Goal: Task Accomplishment & Management: Use online tool/utility

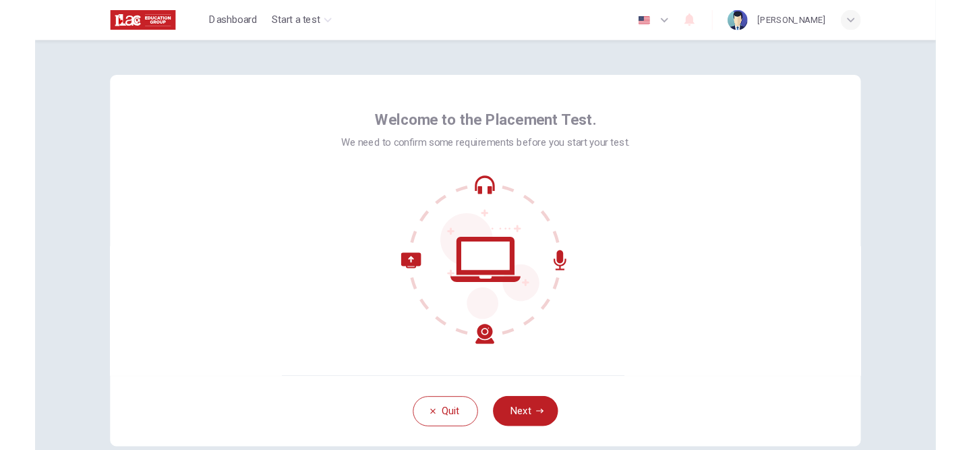
scroll to position [26, 0]
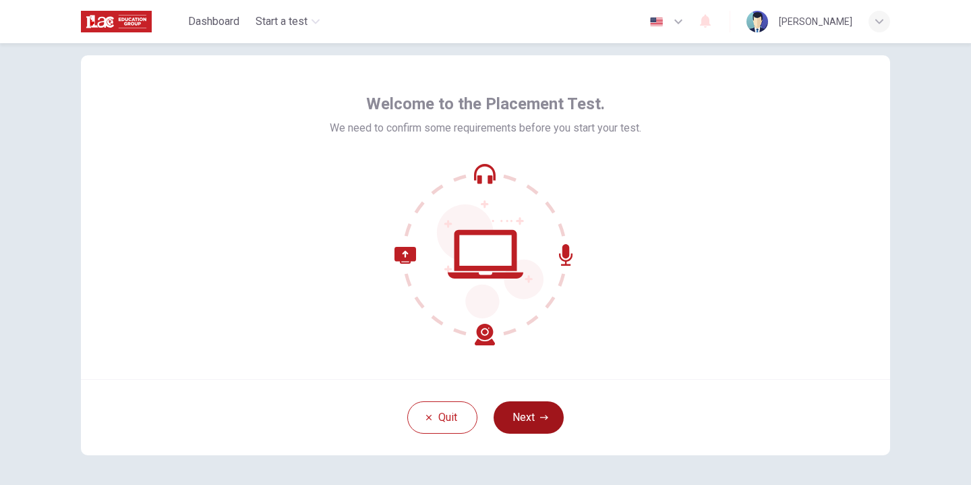
click at [547, 410] on button "Next" at bounding box center [529, 417] width 70 height 32
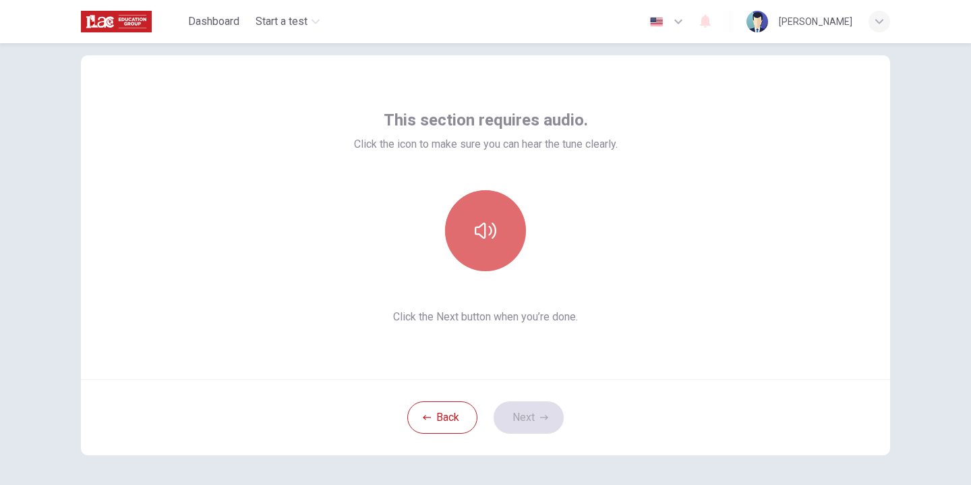
click at [487, 224] on icon "button" at bounding box center [486, 231] width 22 height 22
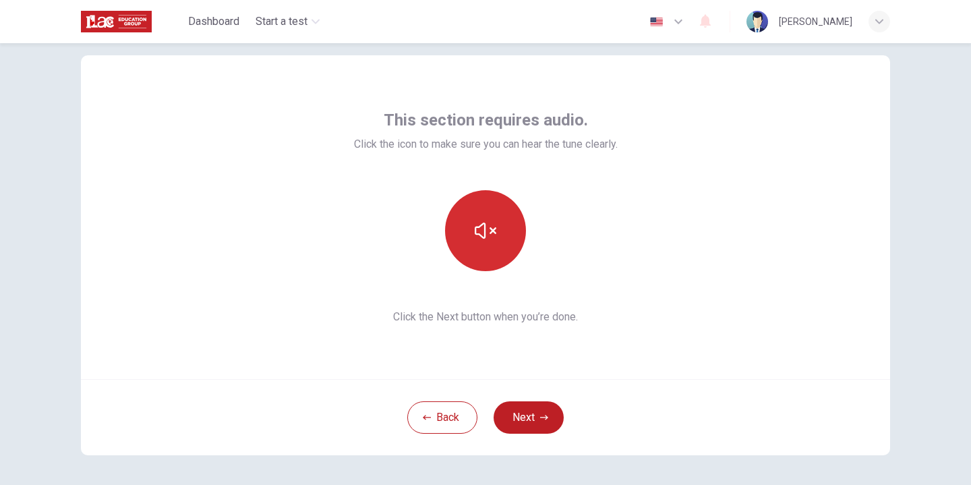
click at [477, 261] on button "button" at bounding box center [485, 230] width 81 height 81
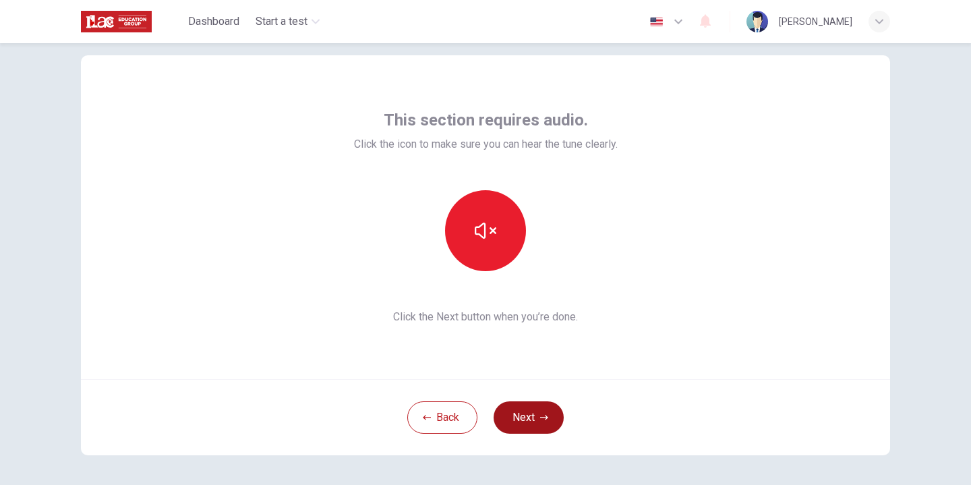
click at [551, 431] on button "Next" at bounding box center [529, 417] width 70 height 32
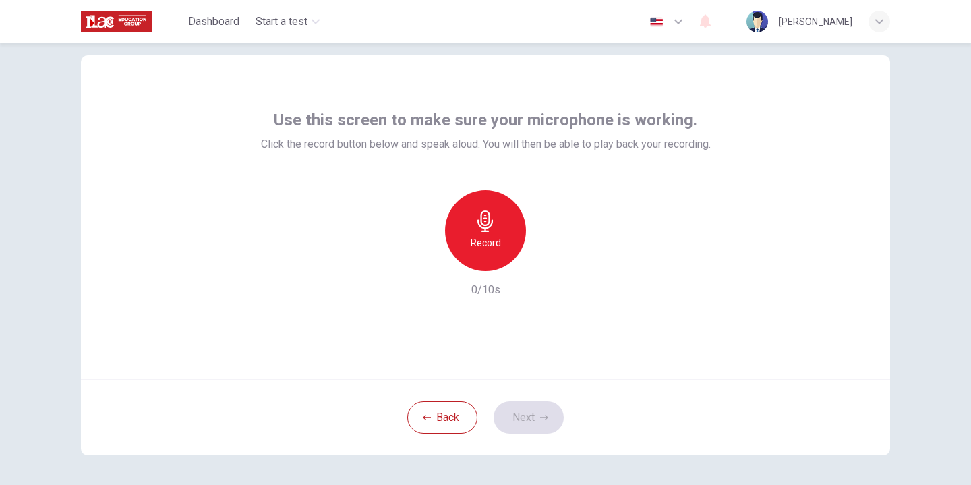
click at [392, 179] on div "Use this screen to make sure your microphone is working. Click the record butto…" at bounding box center [486, 203] width 450 height 189
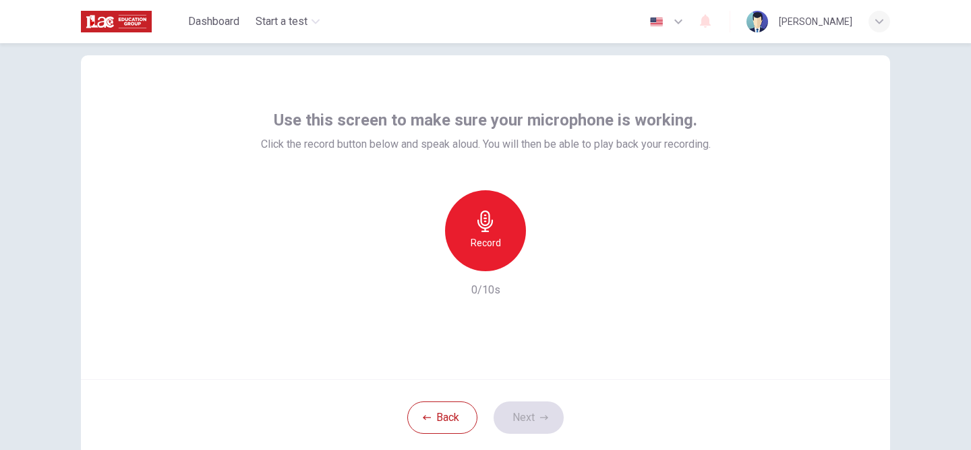
click at [465, 117] on span "Use this screen to make sure your microphone is working." at bounding box center [485, 120] width 423 height 22
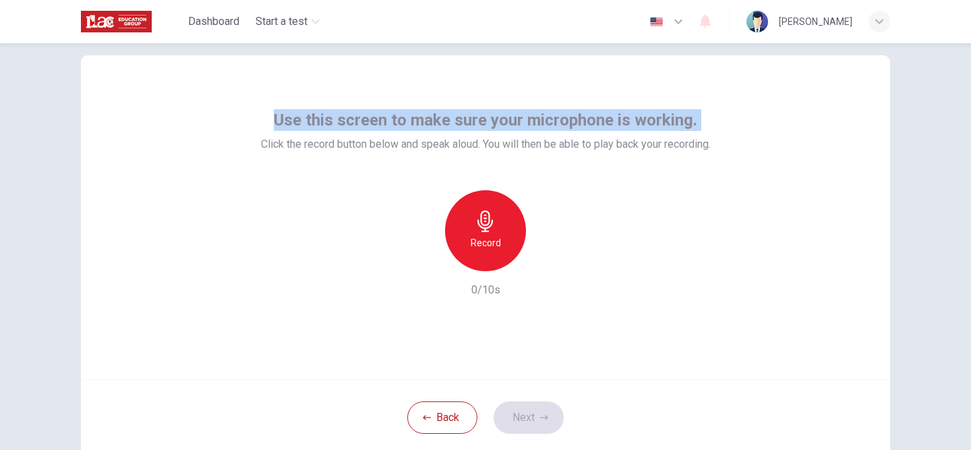
click at [465, 117] on span "Use this screen to make sure your microphone is working." at bounding box center [485, 120] width 423 height 22
click at [361, 133] on div "Use this screen to make sure your microphone is working. Click the record butto…" at bounding box center [486, 130] width 450 height 43
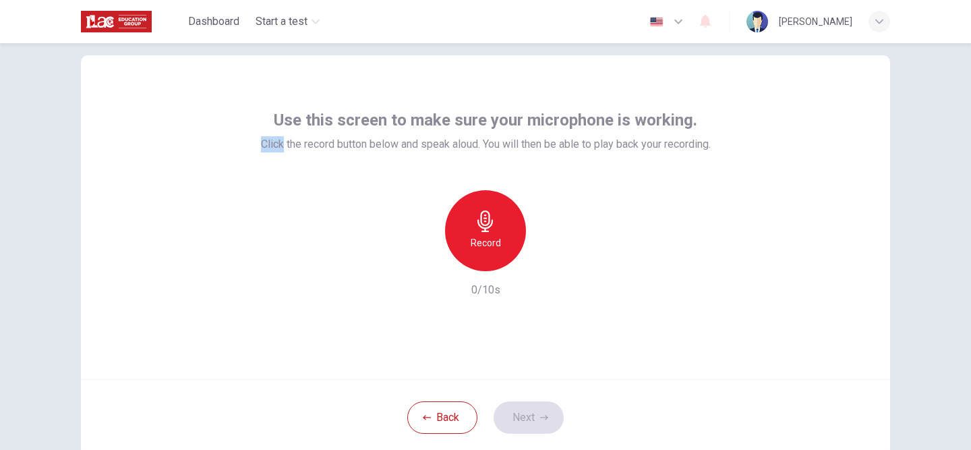
click at [361, 133] on div "Use this screen to make sure your microphone is working. Click the record butto…" at bounding box center [486, 130] width 450 height 43
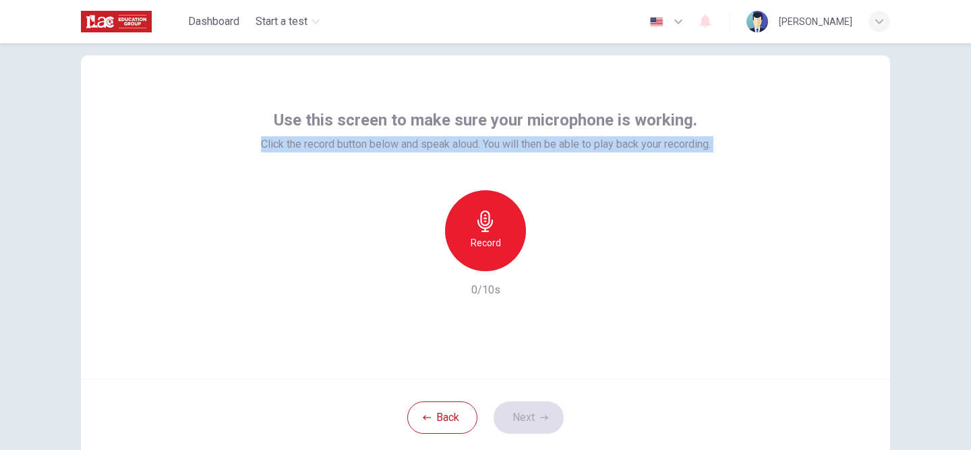
click at [361, 133] on div "Use this screen to make sure your microphone is working. Click the record butto…" at bounding box center [486, 130] width 450 height 43
click at [504, 246] on div "Record" at bounding box center [485, 230] width 81 height 81
click at [541, 415] on icon "button" at bounding box center [544, 417] width 8 height 8
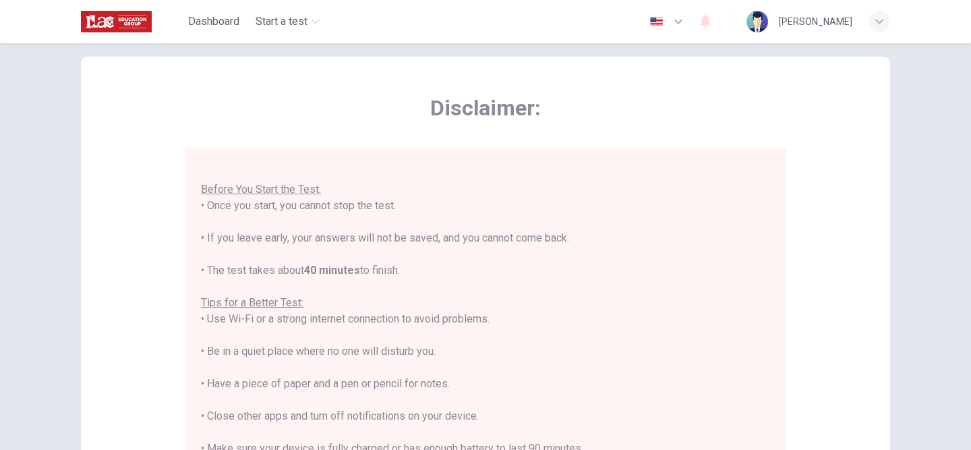
scroll to position [300, 0]
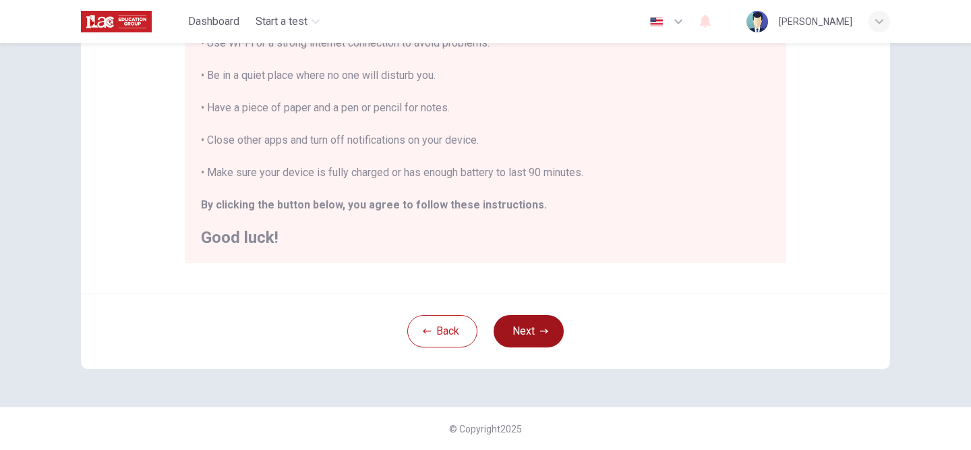
click at [528, 330] on button "Next" at bounding box center [529, 331] width 70 height 32
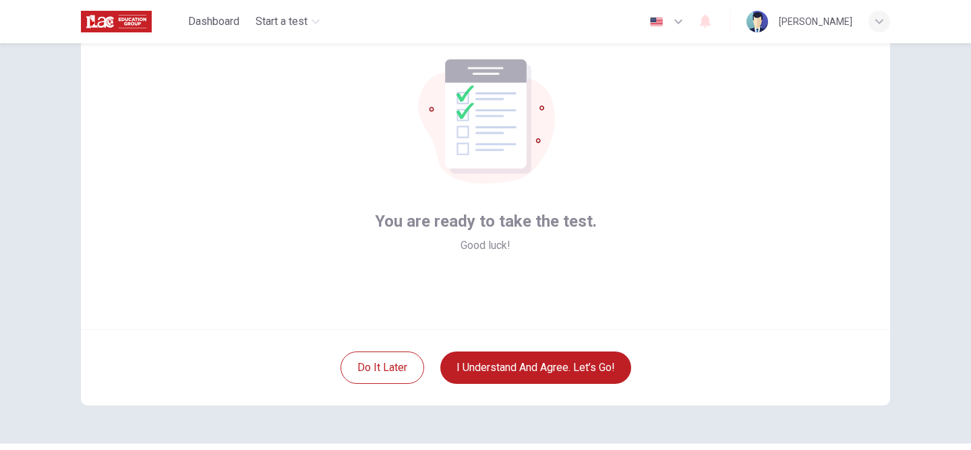
scroll to position [96, 0]
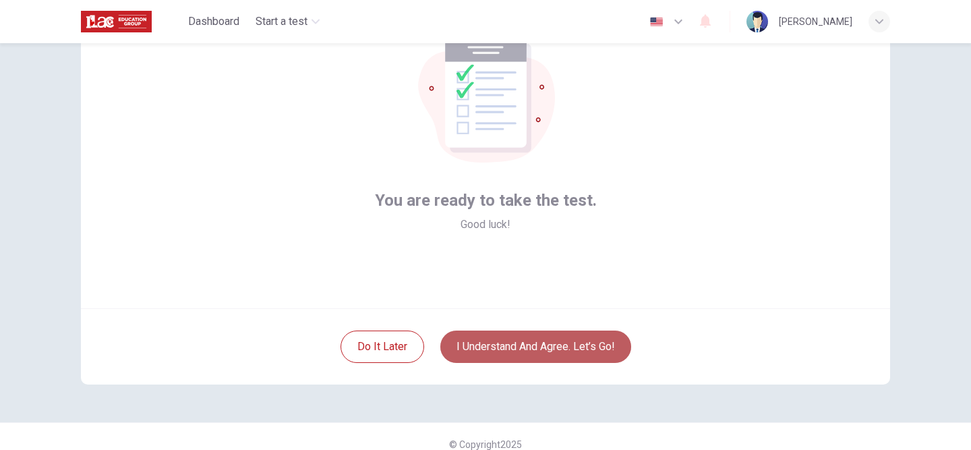
click at [558, 348] on button "I understand and agree. Let’s go!" at bounding box center [535, 346] width 191 height 32
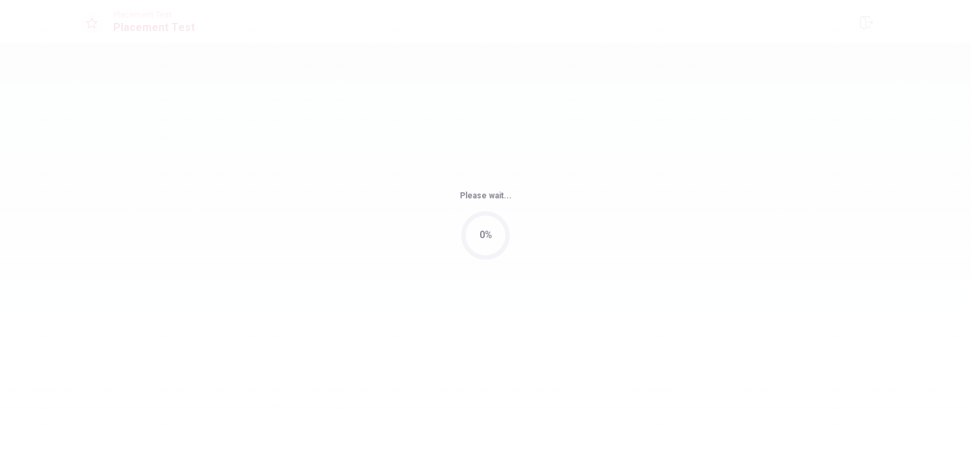
click at [558, 347] on div "Please wait... 0%" at bounding box center [485, 225] width 971 height 450
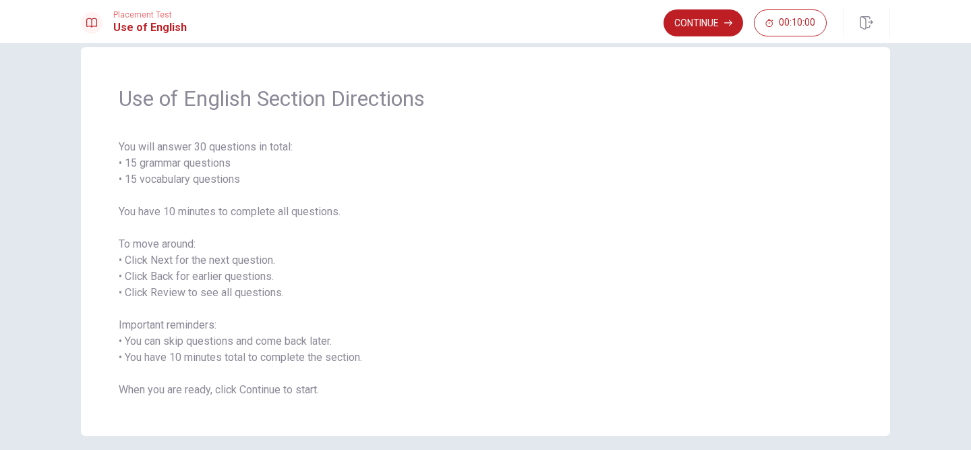
scroll to position [24, 0]
click at [716, 28] on button "Continue" at bounding box center [703, 22] width 80 height 27
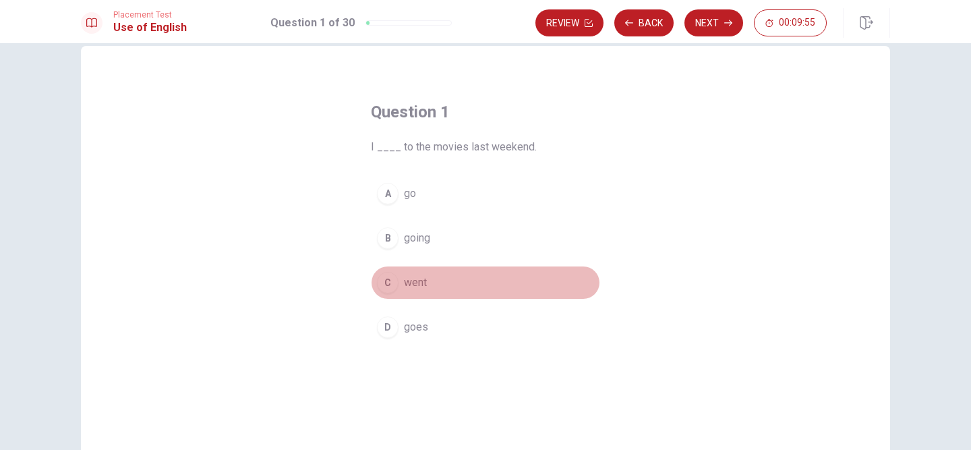
click at [392, 283] on div "C" at bounding box center [388, 283] width 22 height 22
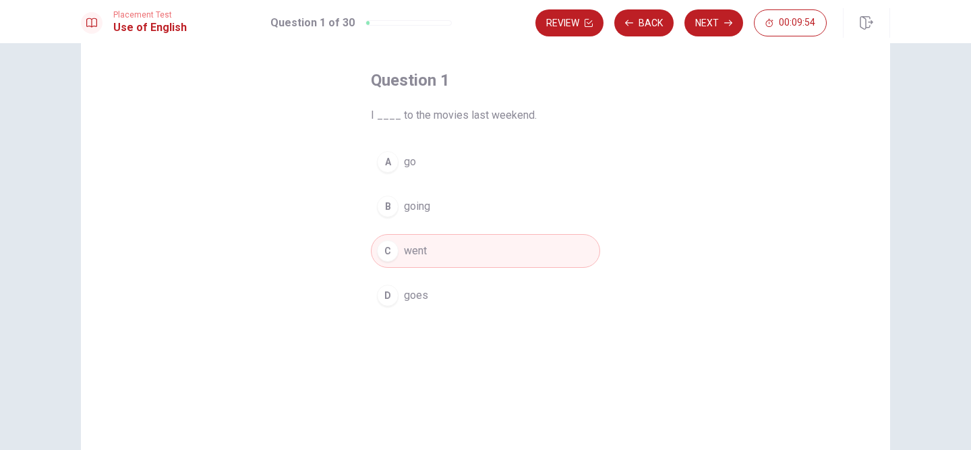
scroll to position [40, 0]
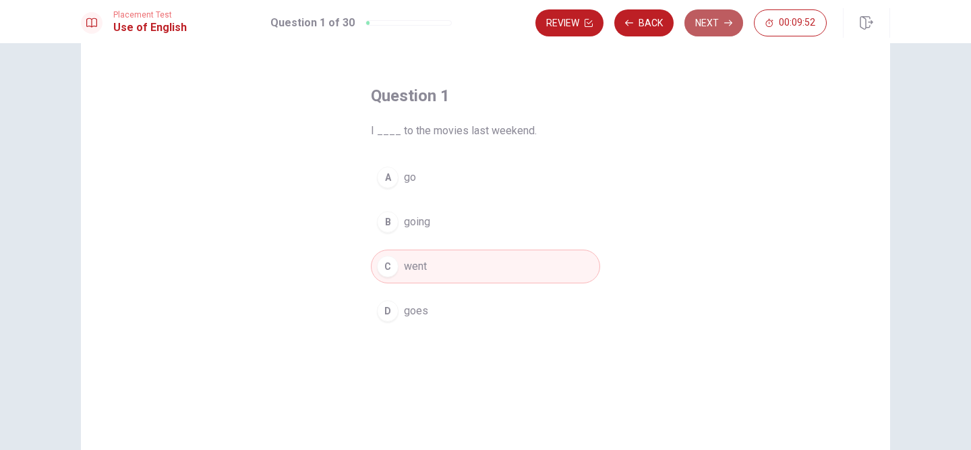
click at [727, 24] on icon "button" at bounding box center [728, 23] width 8 height 8
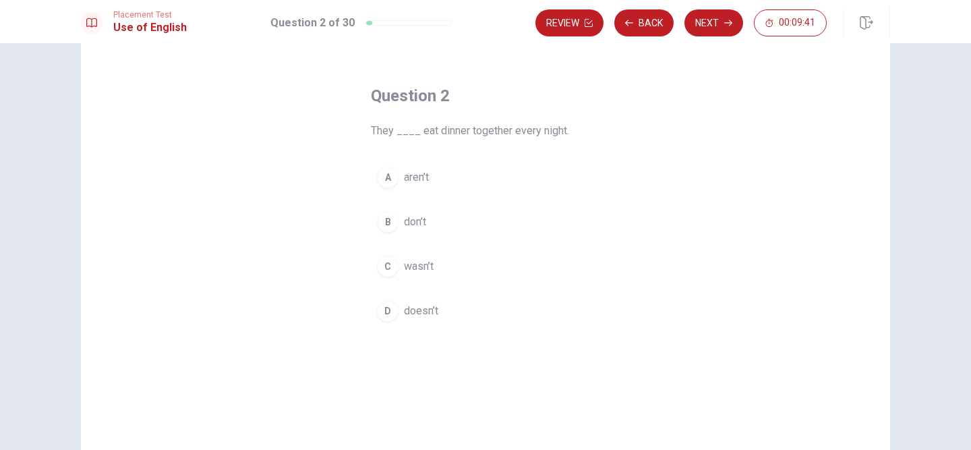
click at [395, 226] on div "B" at bounding box center [388, 222] width 22 height 22
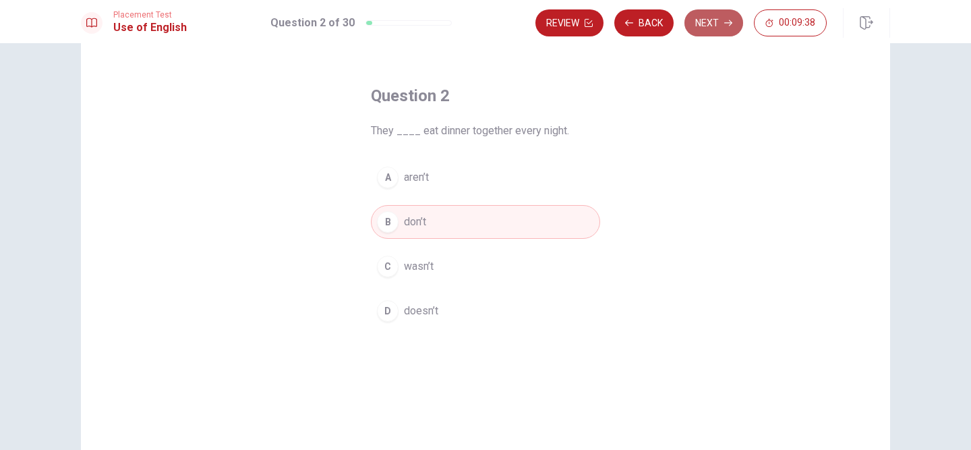
click at [724, 26] on icon "button" at bounding box center [728, 23] width 8 height 8
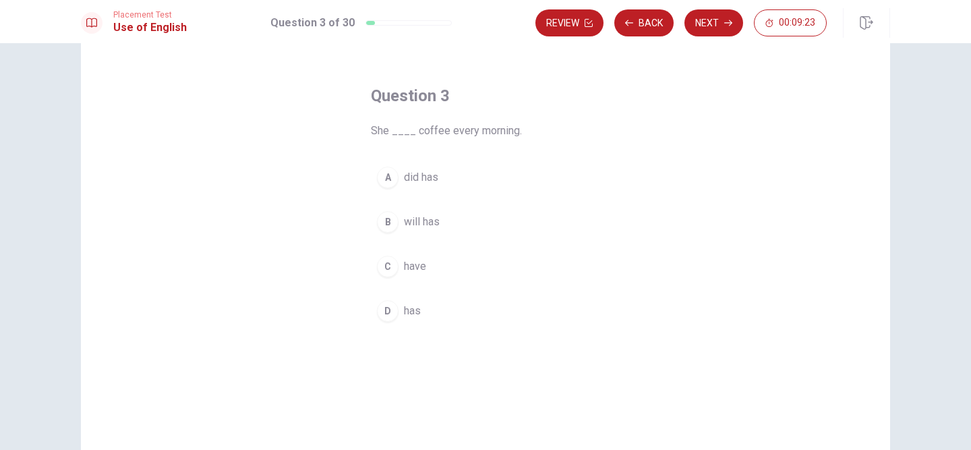
click at [388, 320] on div "D" at bounding box center [388, 311] width 22 height 22
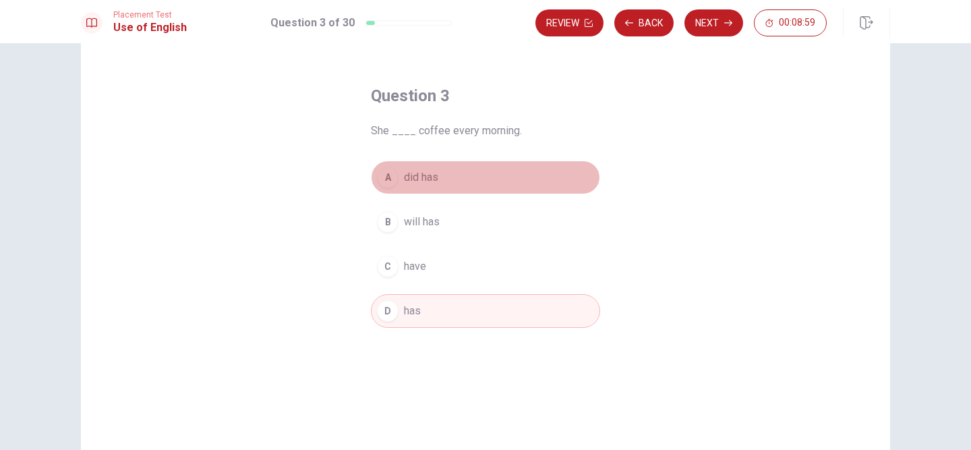
click at [431, 171] on span "did has" at bounding box center [421, 177] width 34 height 16
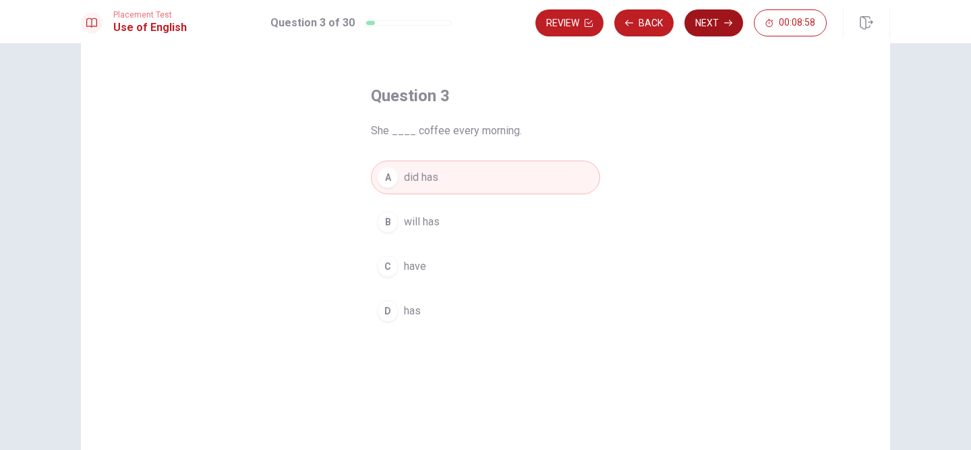
click at [725, 19] on icon "button" at bounding box center [728, 23] width 8 height 8
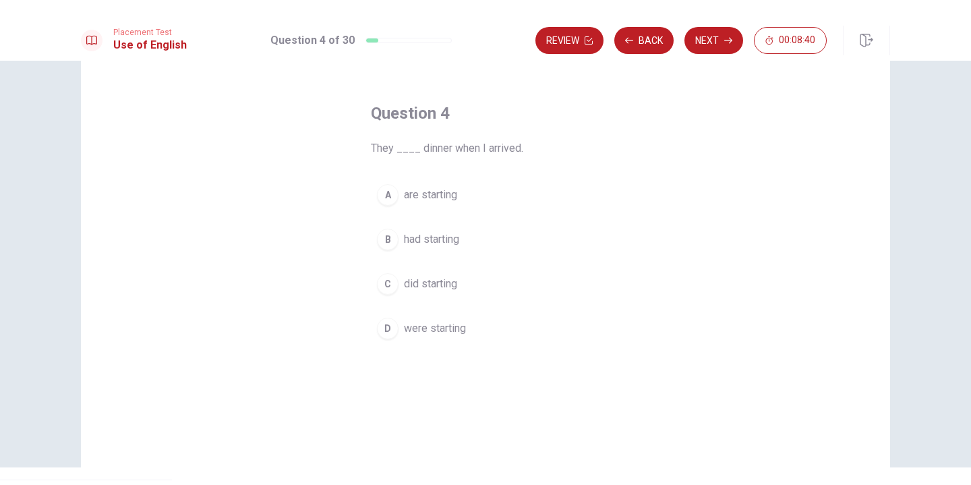
scroll to position [0, 0]
